Goal: Check status: Check status

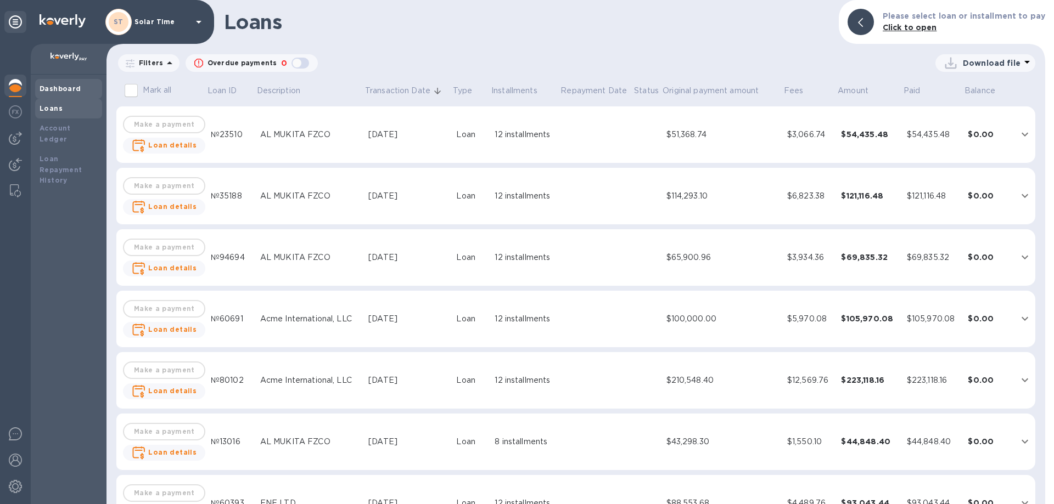
click at [63, 89] on b "Dashboard" at bounding box center [61, 89] width 42 height 8
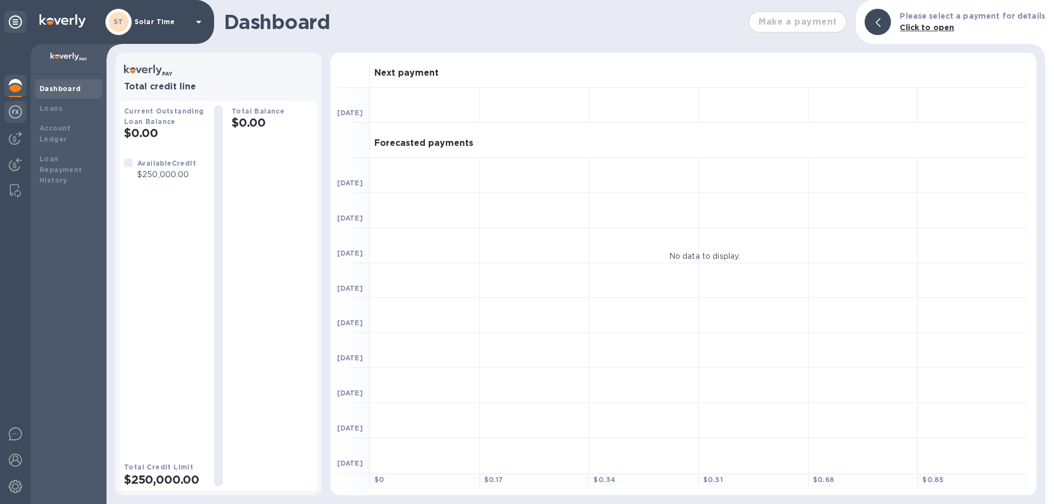
click at [16, 109] on img at bounding box center [15, 111] width 13 height 13
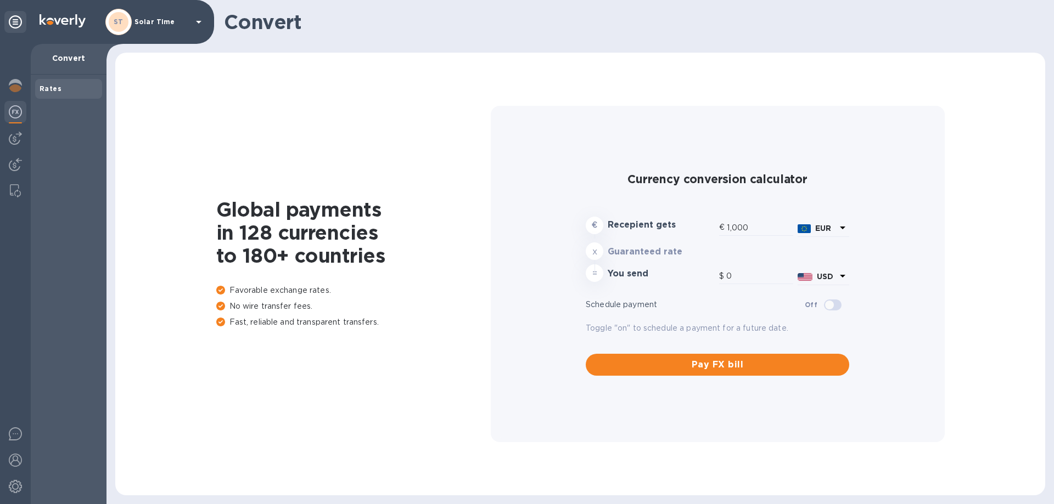
type input "1,179.81"
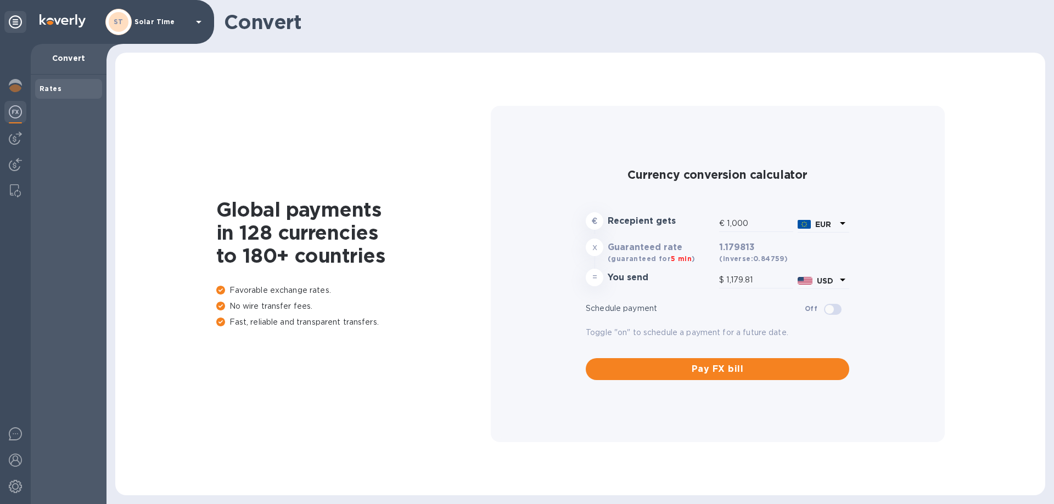
click at [19, 105] on img at bounding box center [15, 111] width 13 height 13
click at [19, 87] on img at bounding box center [15, 85] width 13 height 13
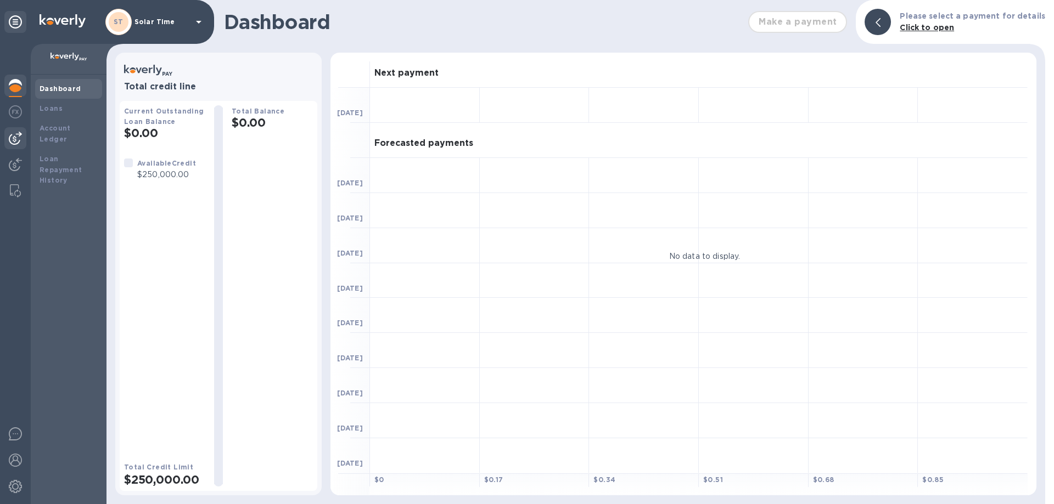
click at [18, 136] on img at bounding box center [15, 138] width 13 height 13
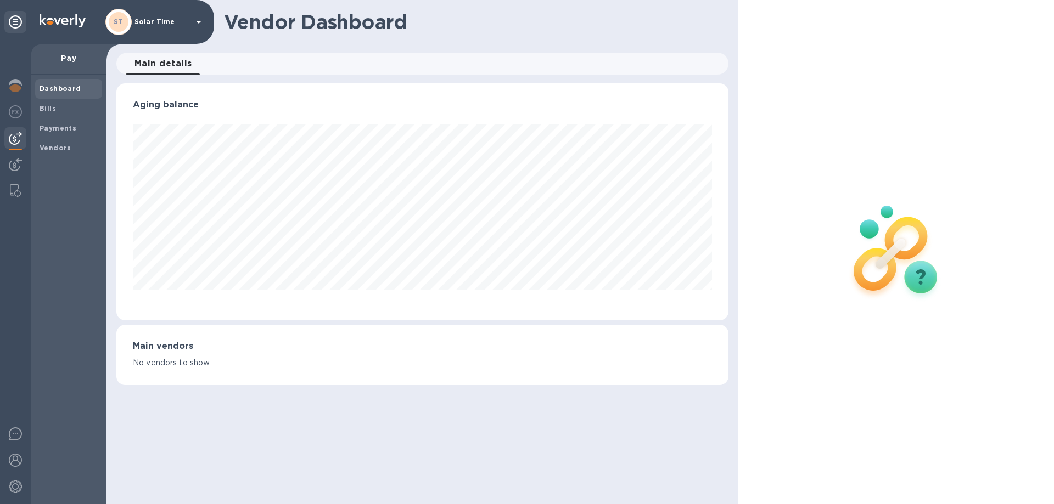
scroll to position [237, 611]
click at [9, 111] on img at bounding box center [15, 111] width 13 height 13
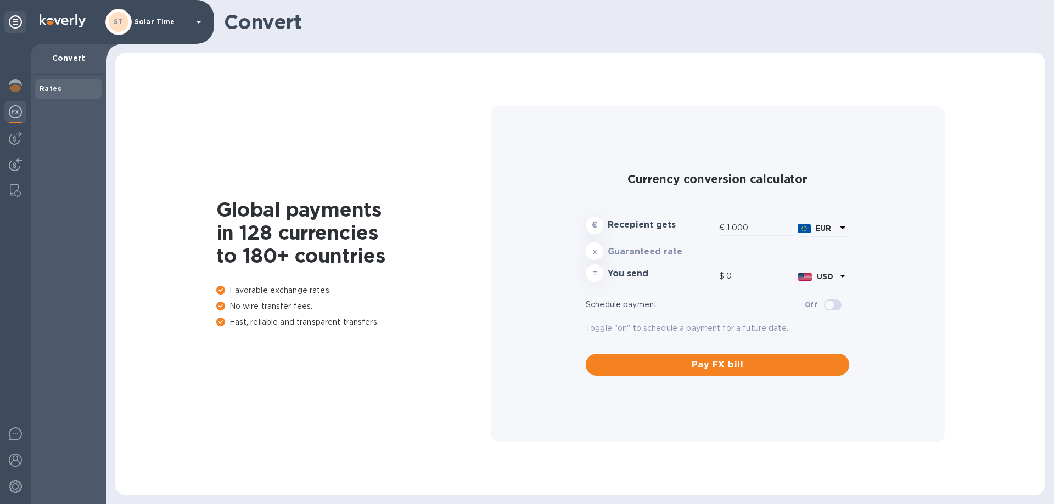
type input "1,179.81"
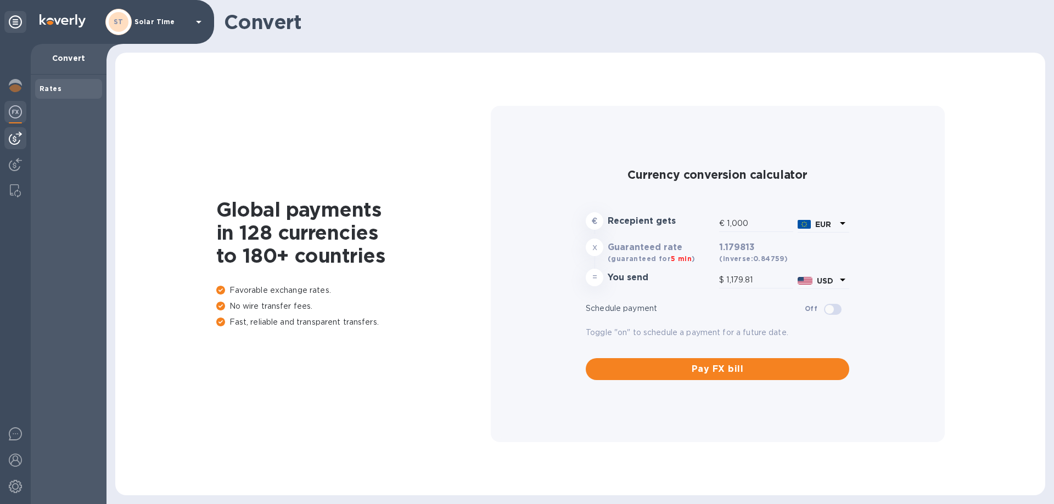
click at [20, 134] on img at bounding box center [15, 138] width 13 height 13
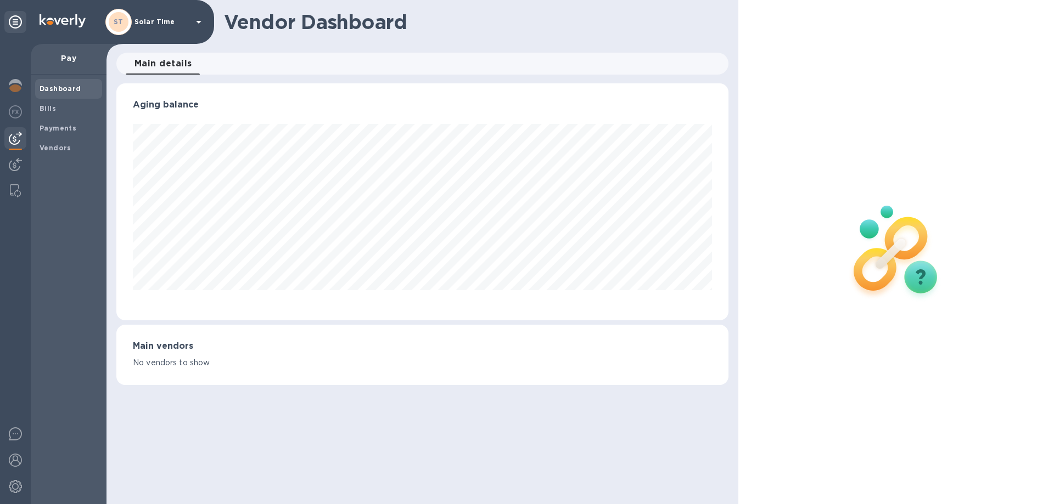
scroll to position [237, 611]
click at [50, 126] on b "Payments" at bounding box center [58, 128] width 37 height 8
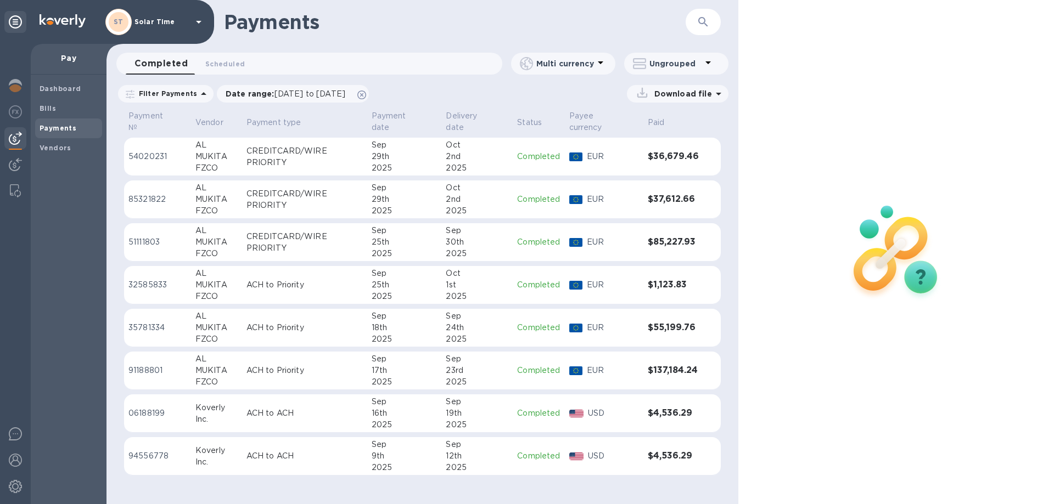
click at [49, 131] on b "Payments" at bounding box center [58, 128] width 37 height 8
